Goal: Information Seeking & Learning: Learn about a topic

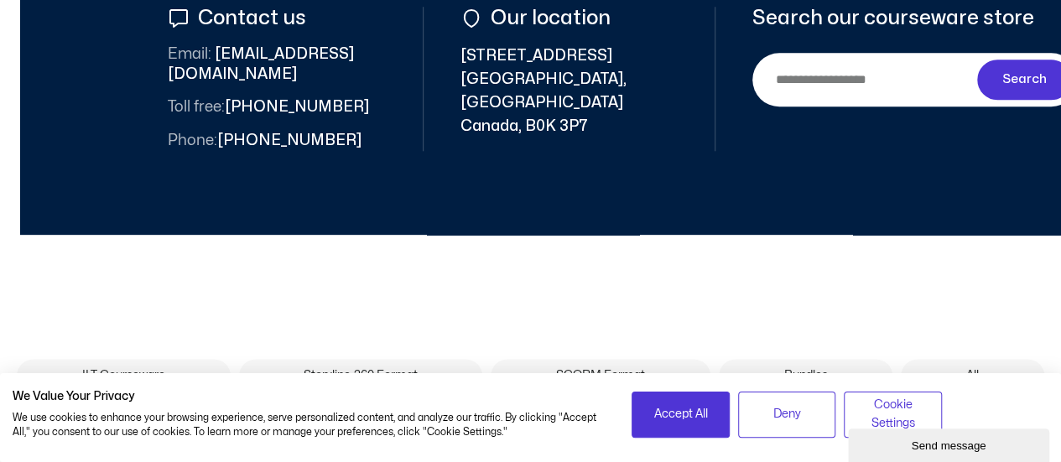
click at [627, 247] on div "ILT Courseware Storyline 360 Format SCORM Format Bundles All ILT Courseware Sto…" at bounding box center [530, 331] width 1061 height 192
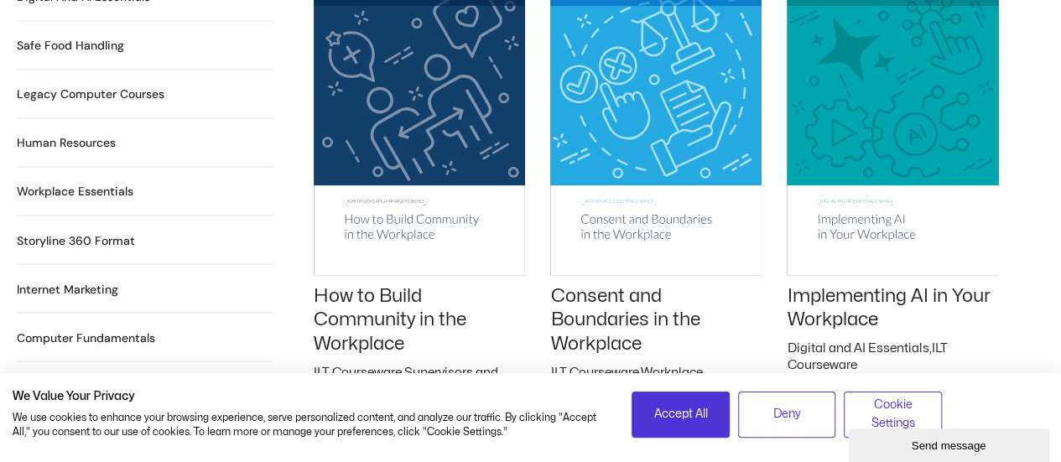
scroll to position [1374, 0]
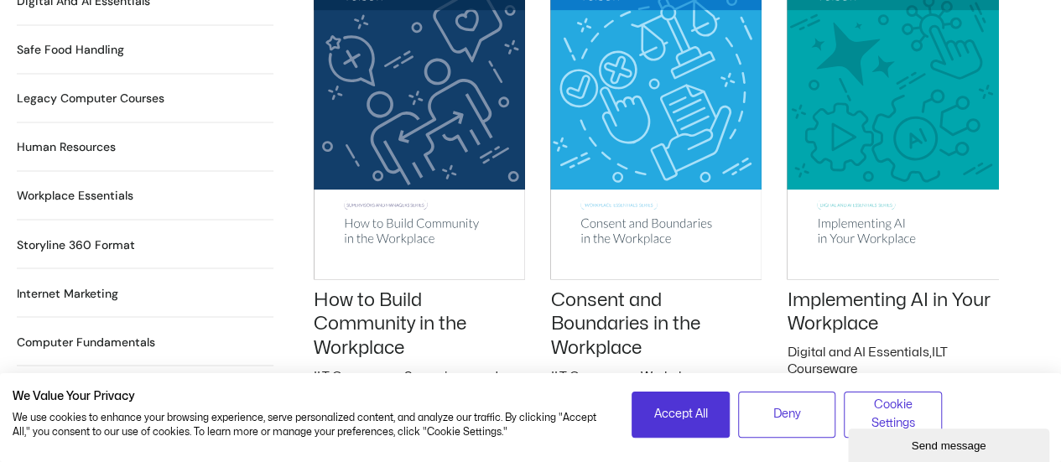
click at [72, 187] on h2 "Workplace Essentials 99 Products" at bounding box center [75, 196] width 117 height 18
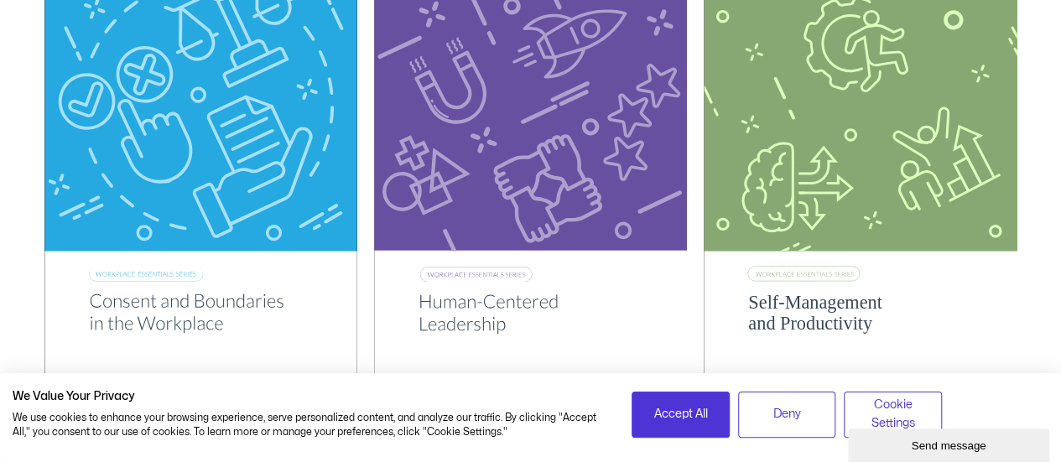
scroll to position [369, 0]
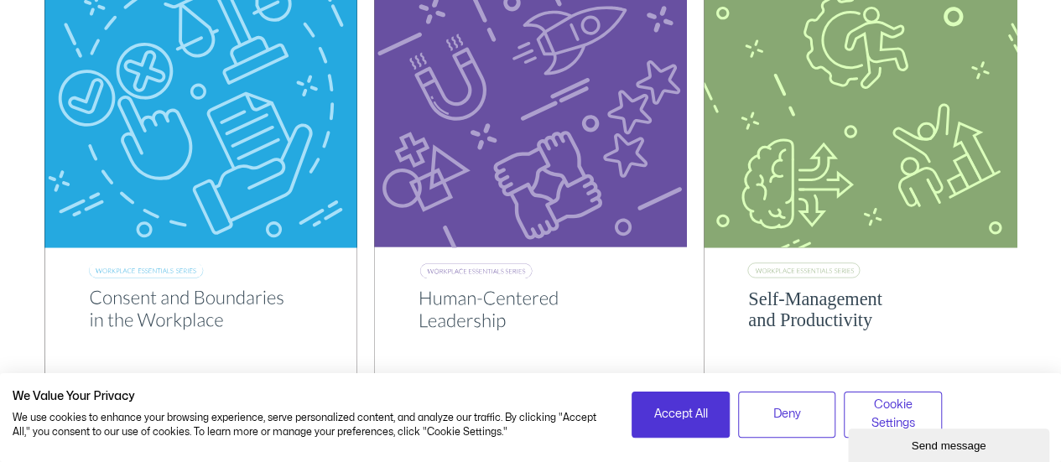
click at [552, 133] on img at bounding box center [530, 159] width 313 height 444
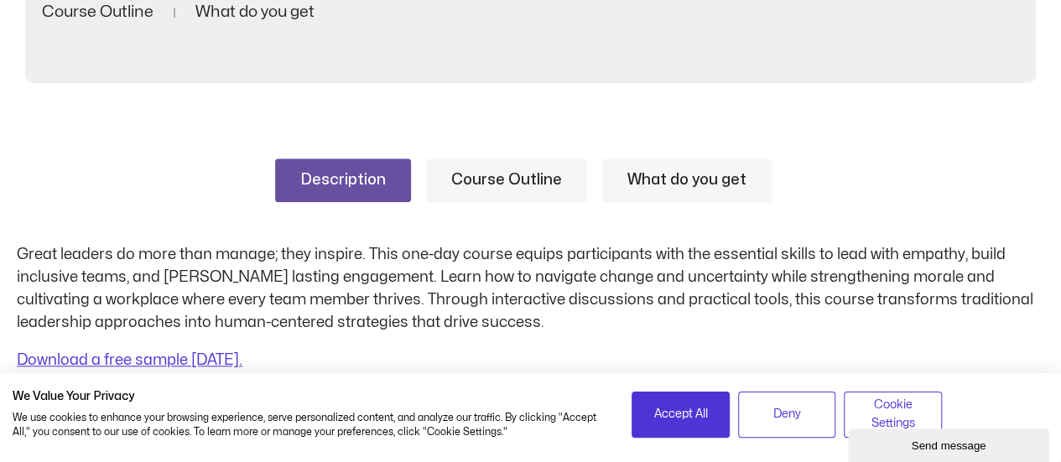
scroll to position [537, 0]
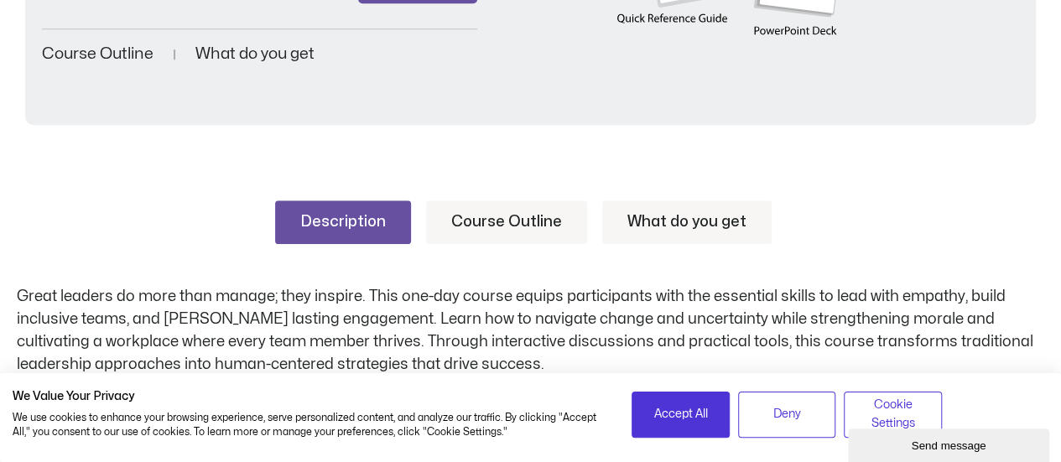
click at [520, 210] on link "Course Outline" at bounding box center [506, 222] width 161 height 44
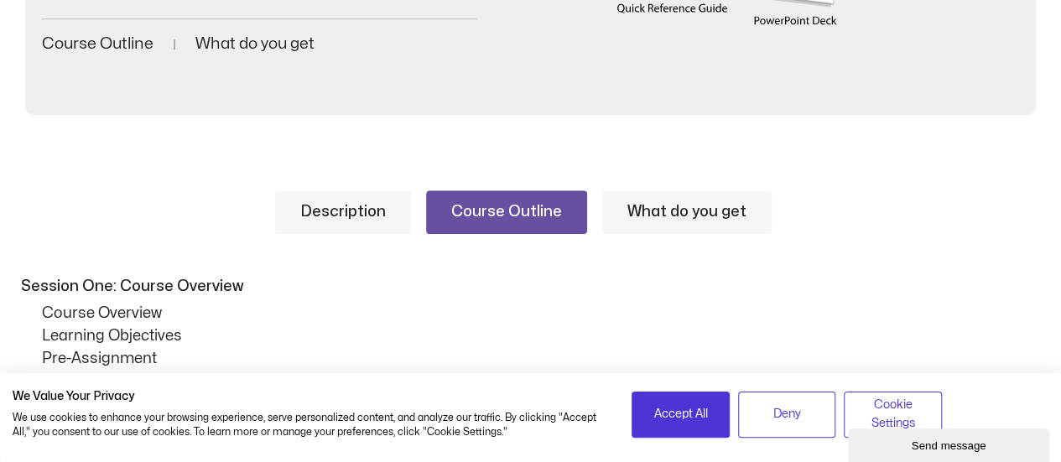
scroll to position [570, 0]
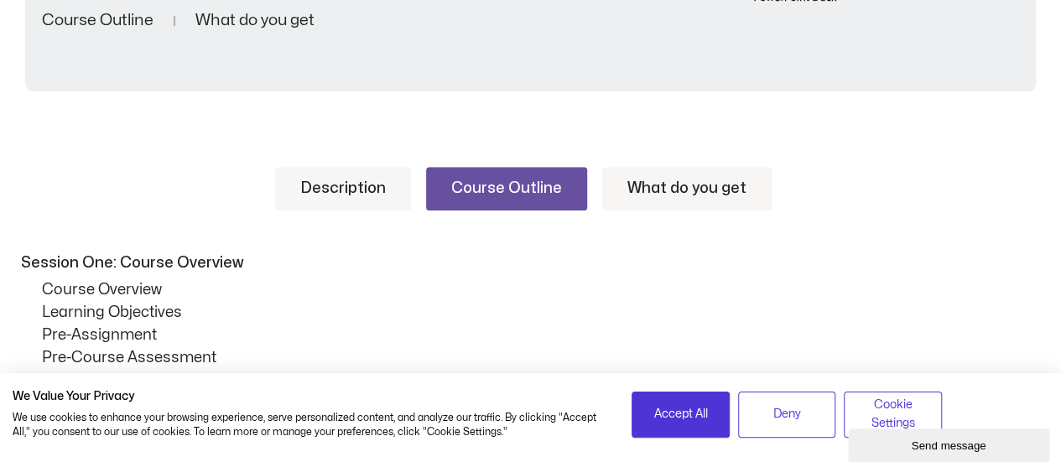
click at [699, 207] on link "What do you get" at bounding box center [686, 189] width 169 height 44
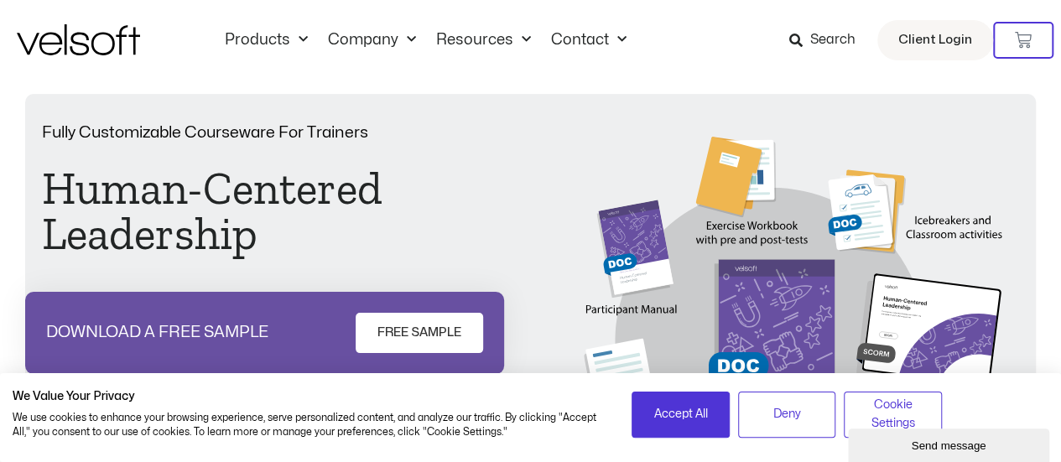
scroll to position [0, 0]
